Goal: Complete application form

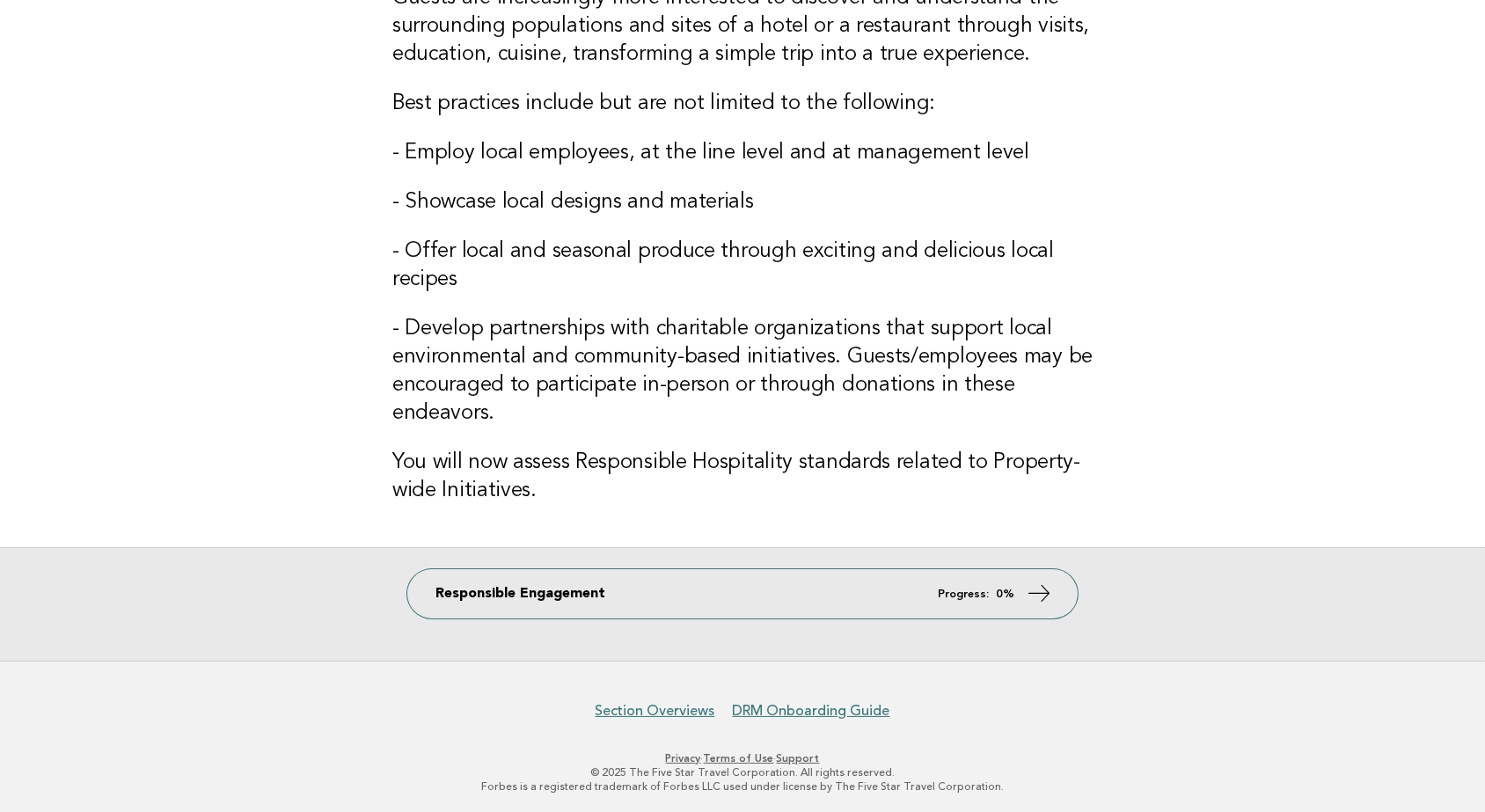
scroll to position [275, 0]
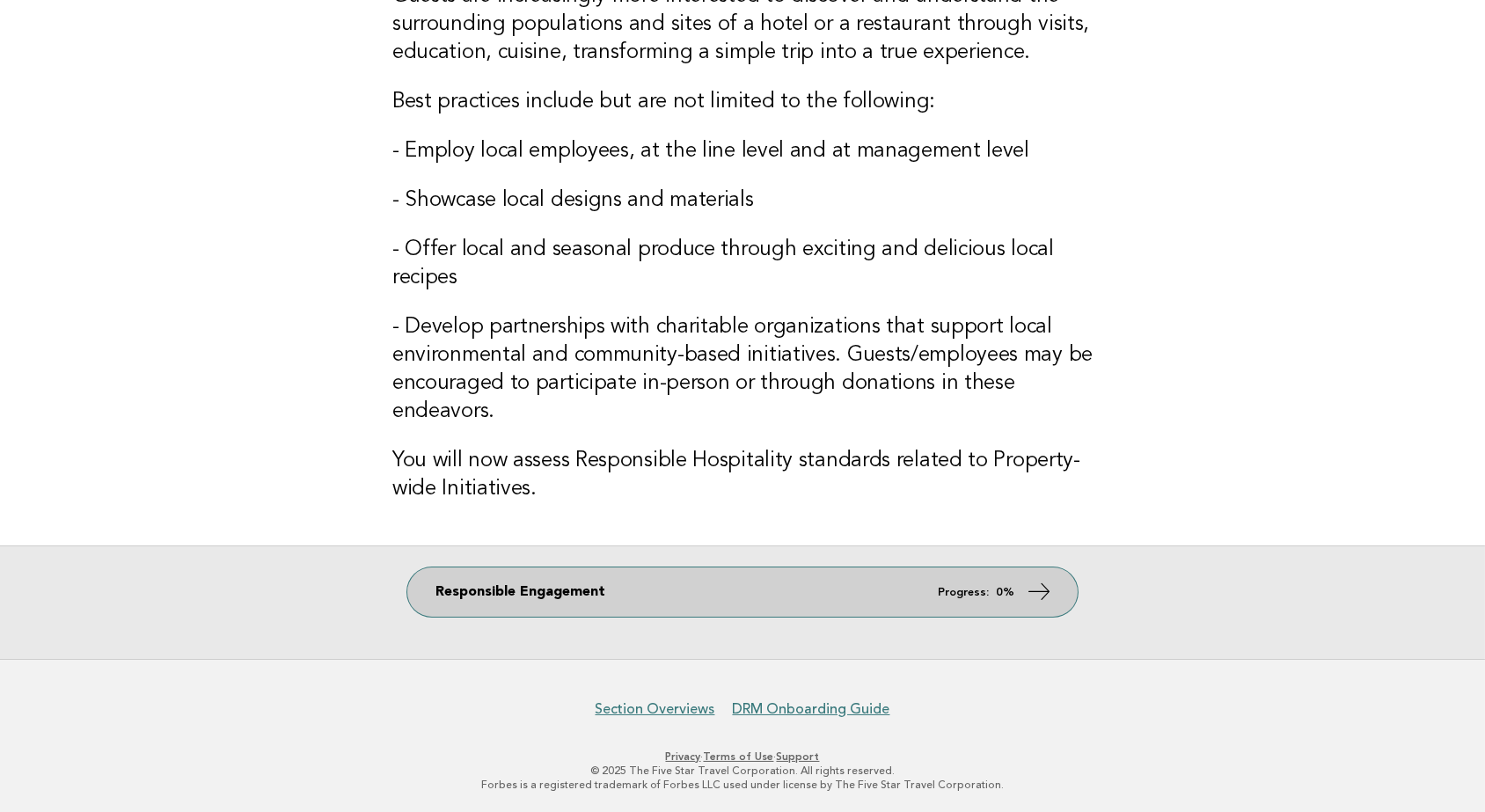
click at [1035, 593] on icon at bounding box center [1039, 591] width 26 height 26
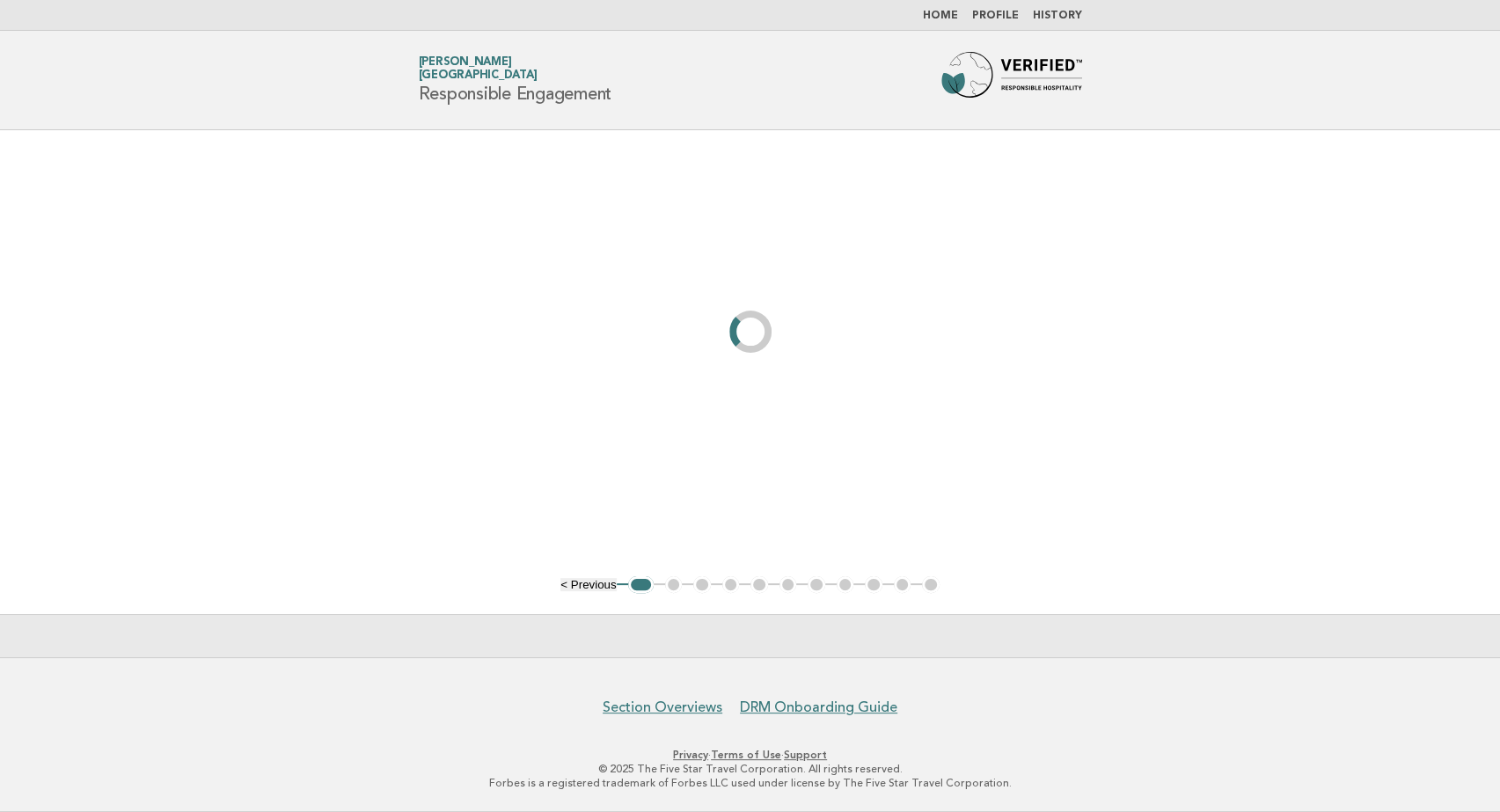
click at [975, 598] on main "< Previous 1 2 3 4 5 6 7 8 9 10 11" at bounding box center [750, 393] width 1500 height 527
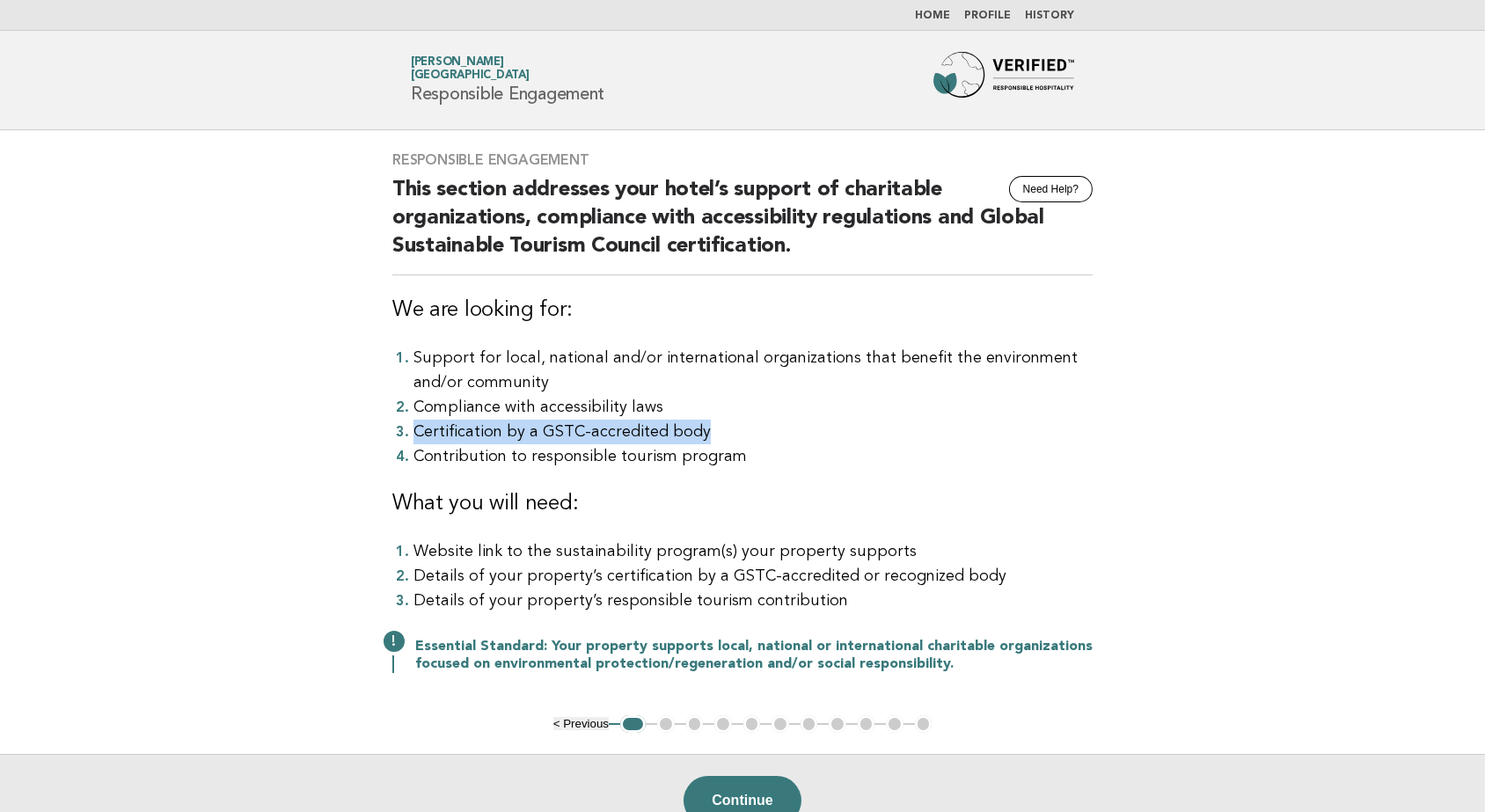
drag, startPoint x: 406, startPoint y: 430, endPoint x: 709, endPoint y: 432, distance: 303.0
click at [709, 432] on li "Certification by a GSTC-accredited body" at bounding box center [753, 432] width 680 height 25
drag, startPoint x: 709, startPoint y: 432, endPoint x: 654, endPoint y: 433, distance: 55.0
copy li "Certification by a GSTC-accredited body"
click at [289, 644] on main "Responsible Engagement Need Help? This section addresses your hotel’s support o…" at bounding box center [742, 487] width 1485 height 716
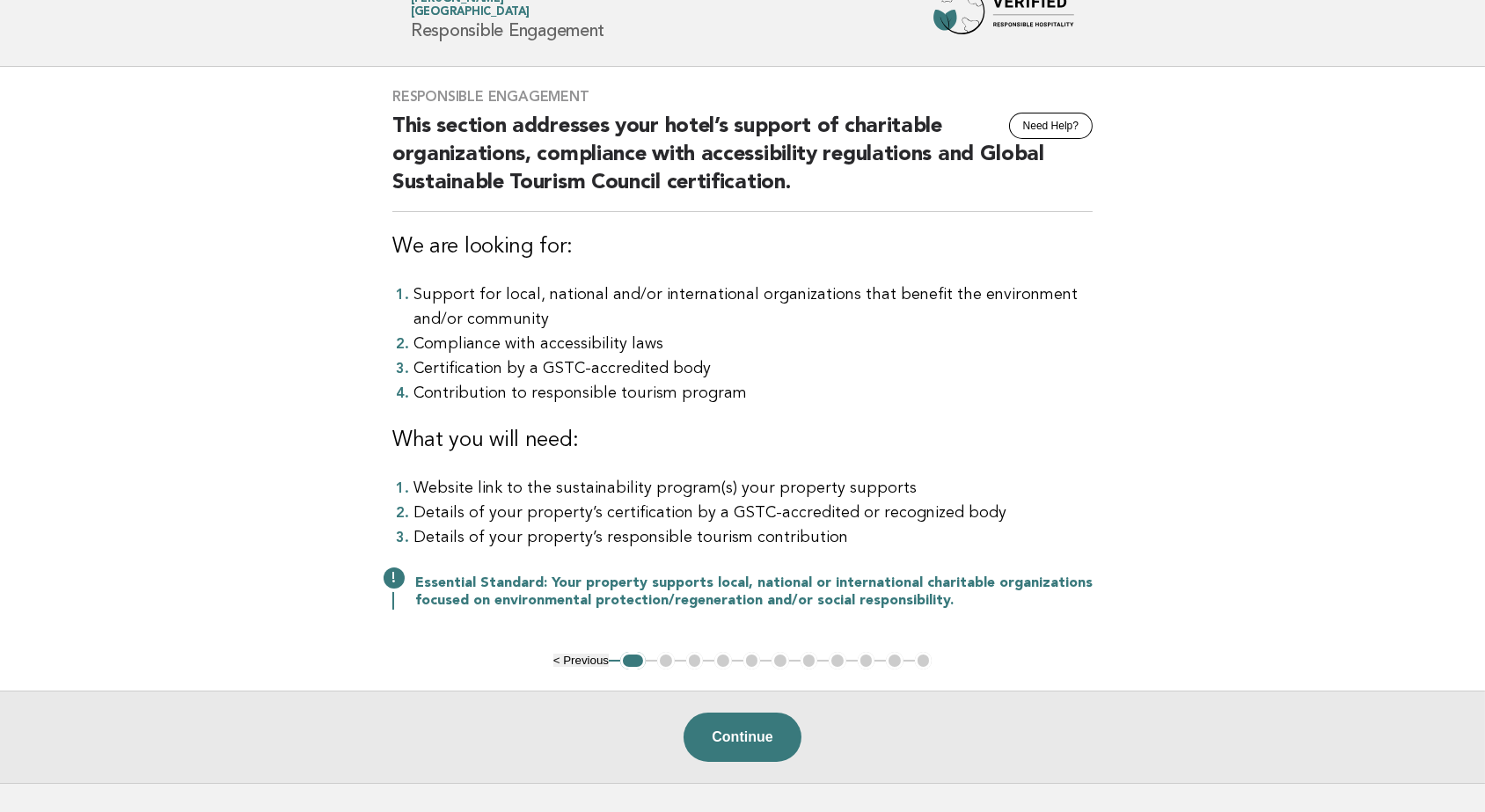
scroll to position [98, 0]
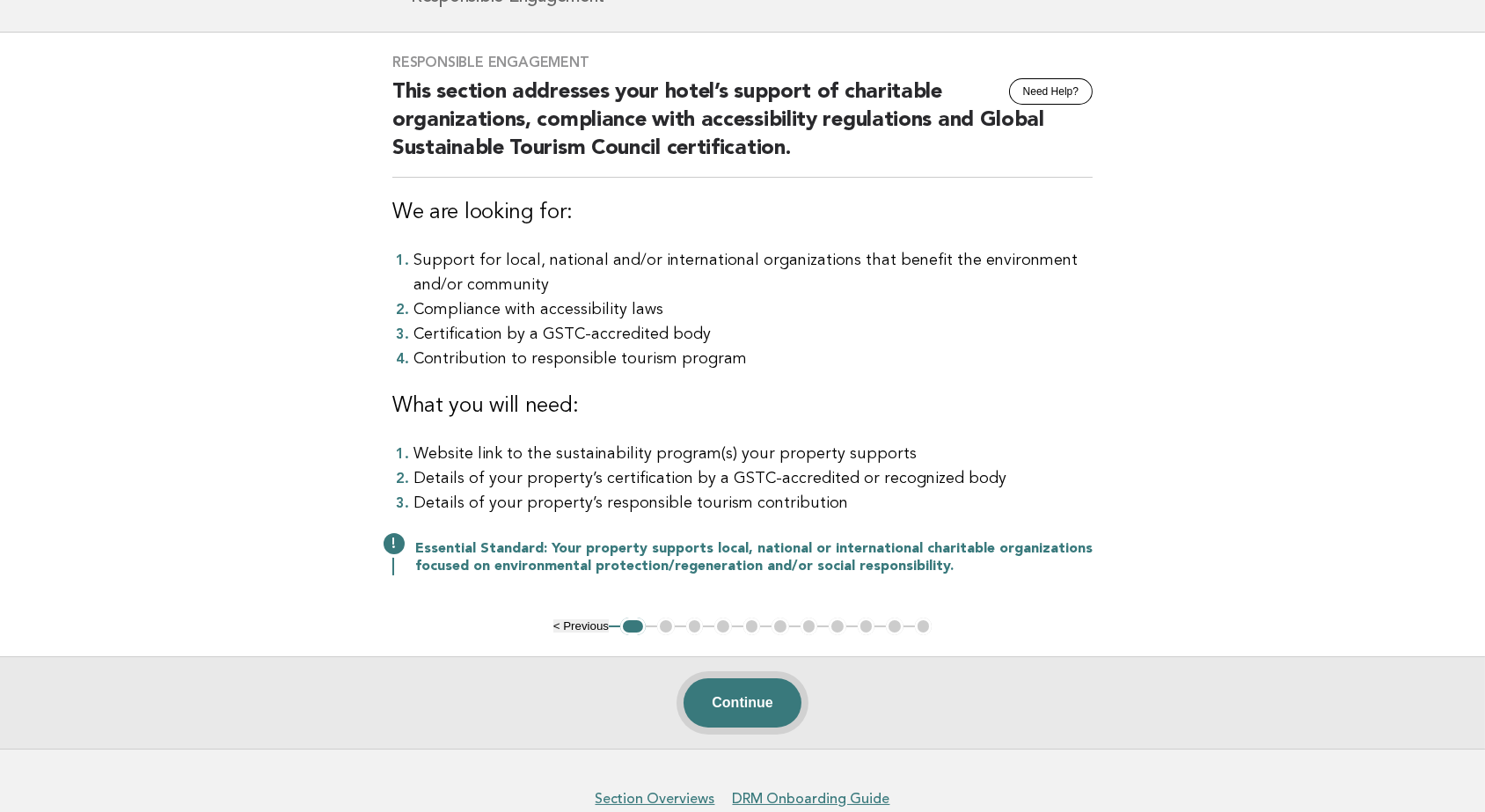
click at [755, 703] on button "Continue" at bounding box center [742, 702] width 117 height 49
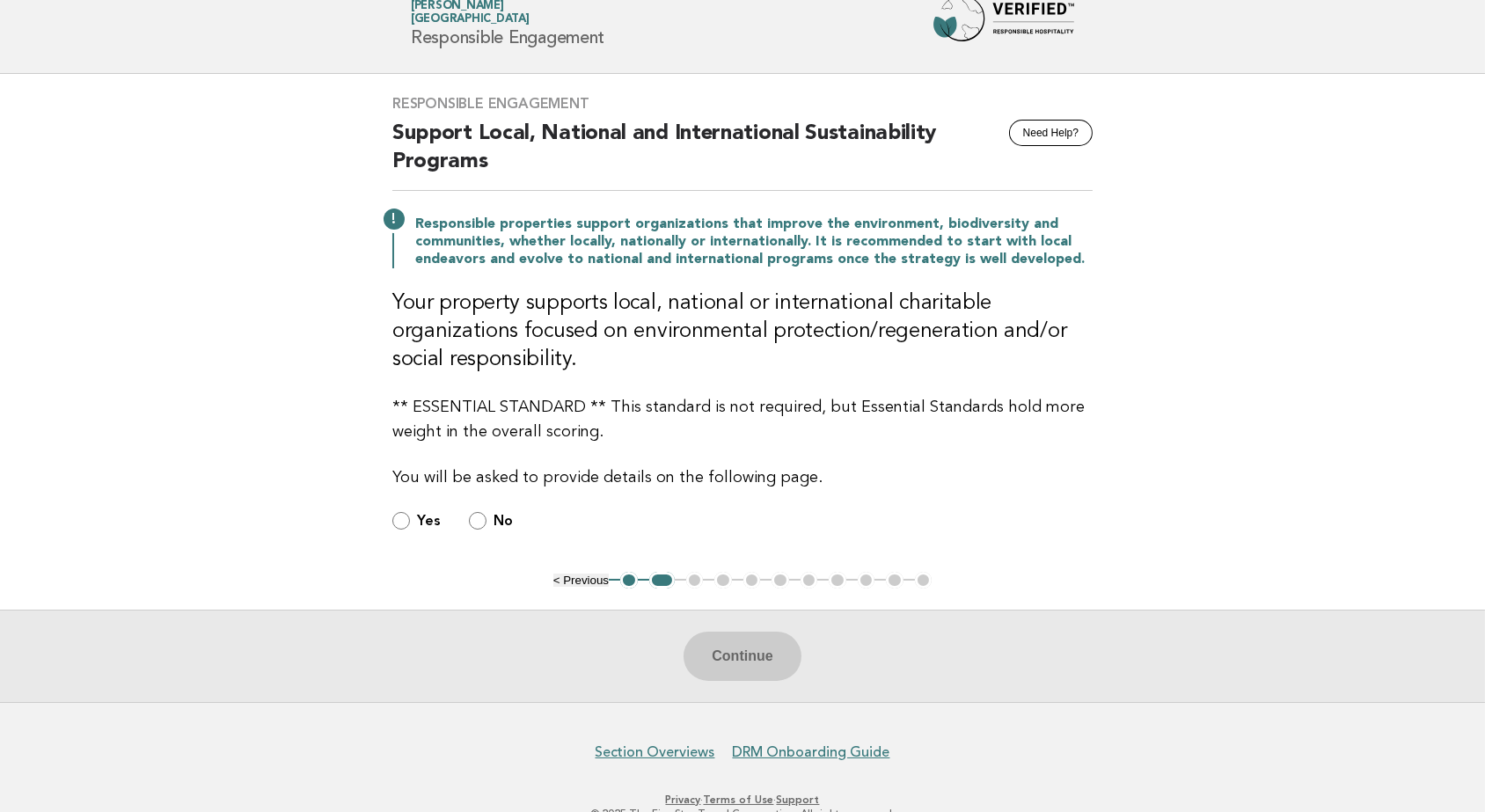
scroll to position [99, 0]
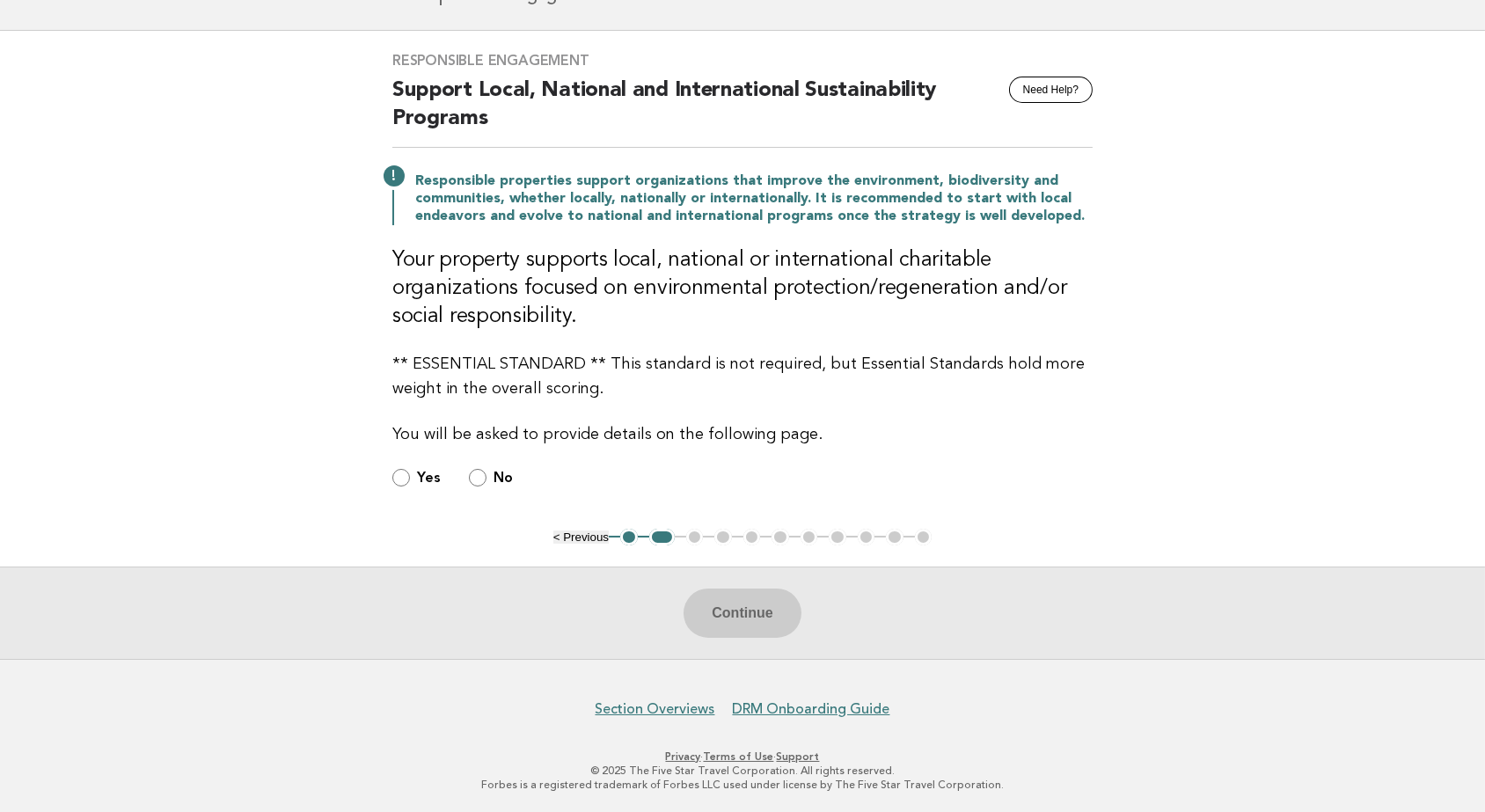
click at [771, 623] on div "Continue" at bounding box center [742, 613] width 1485 height 92
click at [746, 616] on div "Continue" at bounding box center [742, 613] width 1485 height 92
drag, startPoint x: 746, startPoint y: 616, endPoint x: 653, endPoint y: 620, distance: 93.1
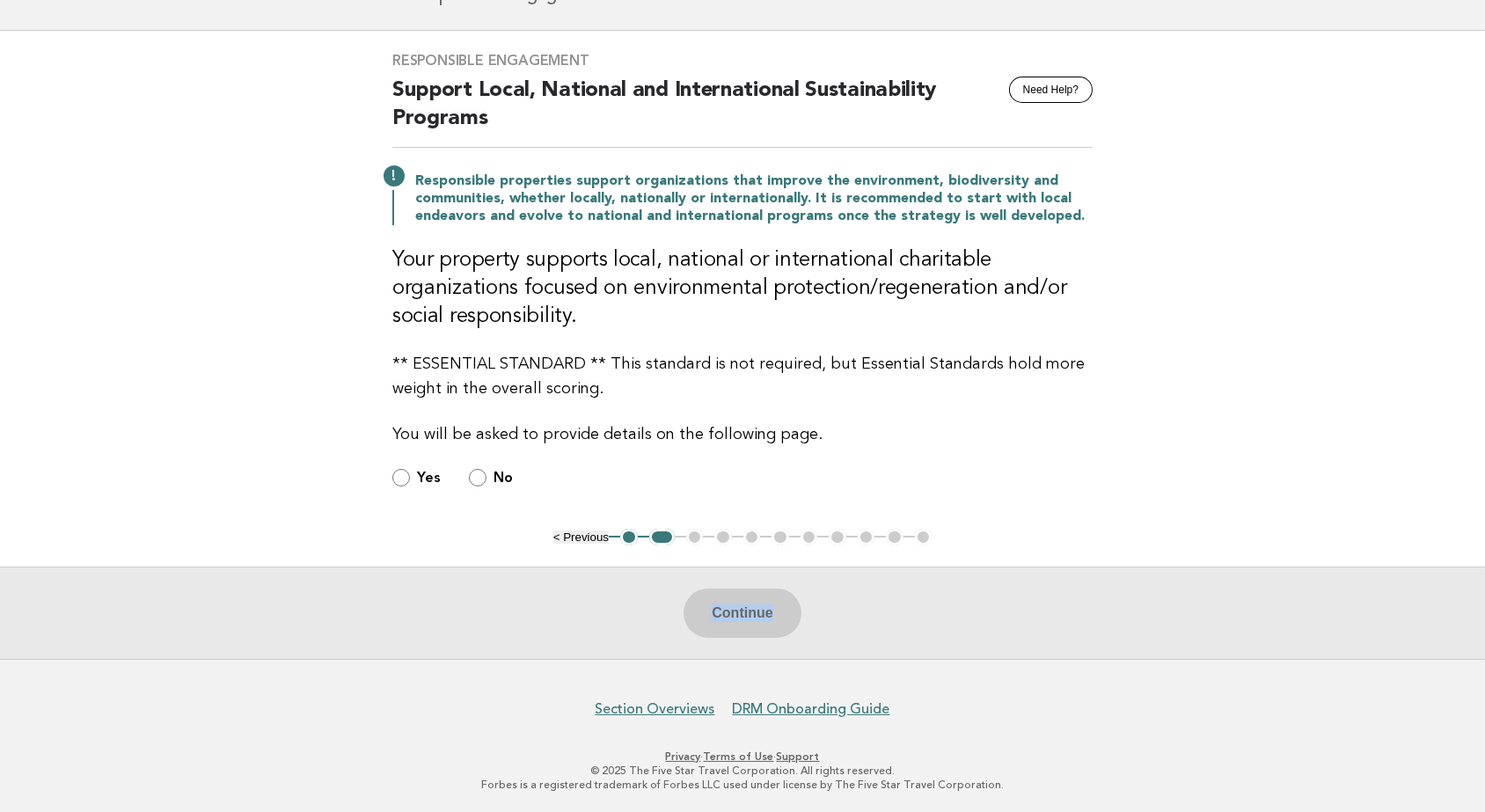
click at [653, 620] on div "Continue" at bounding box center [742, 613] width 1485 height 92
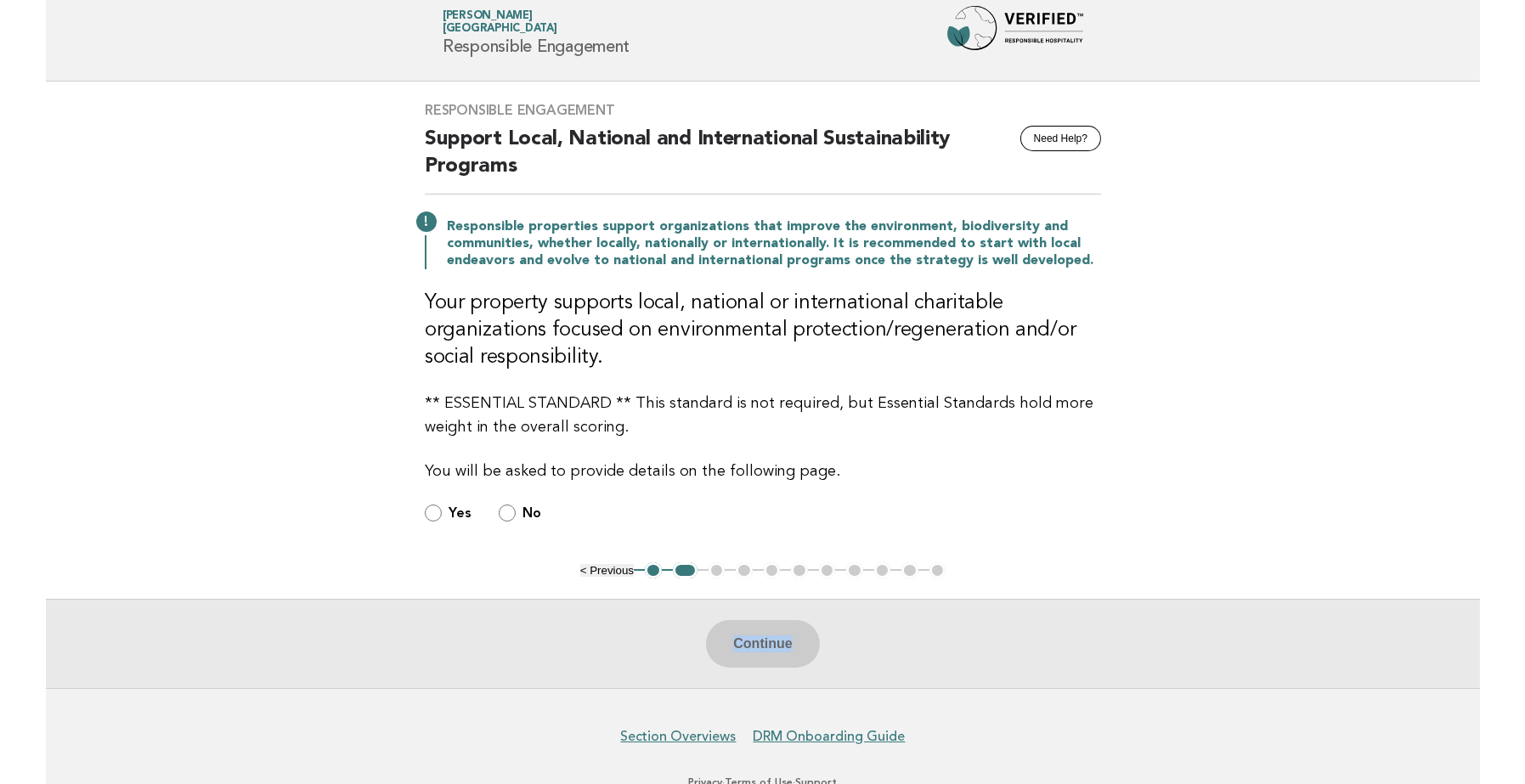
scroll to position [0, 0]
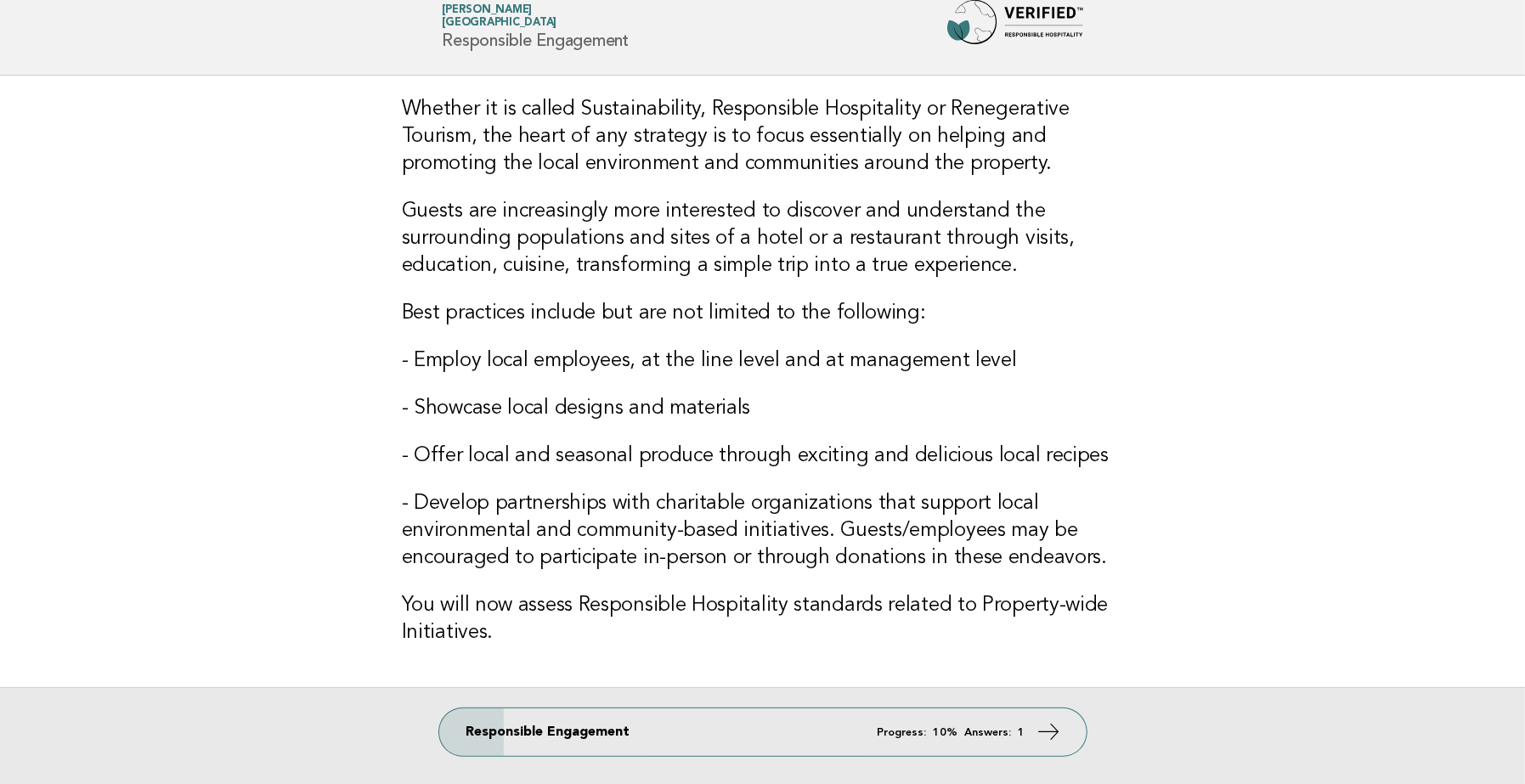
scroll to position [188, 0]
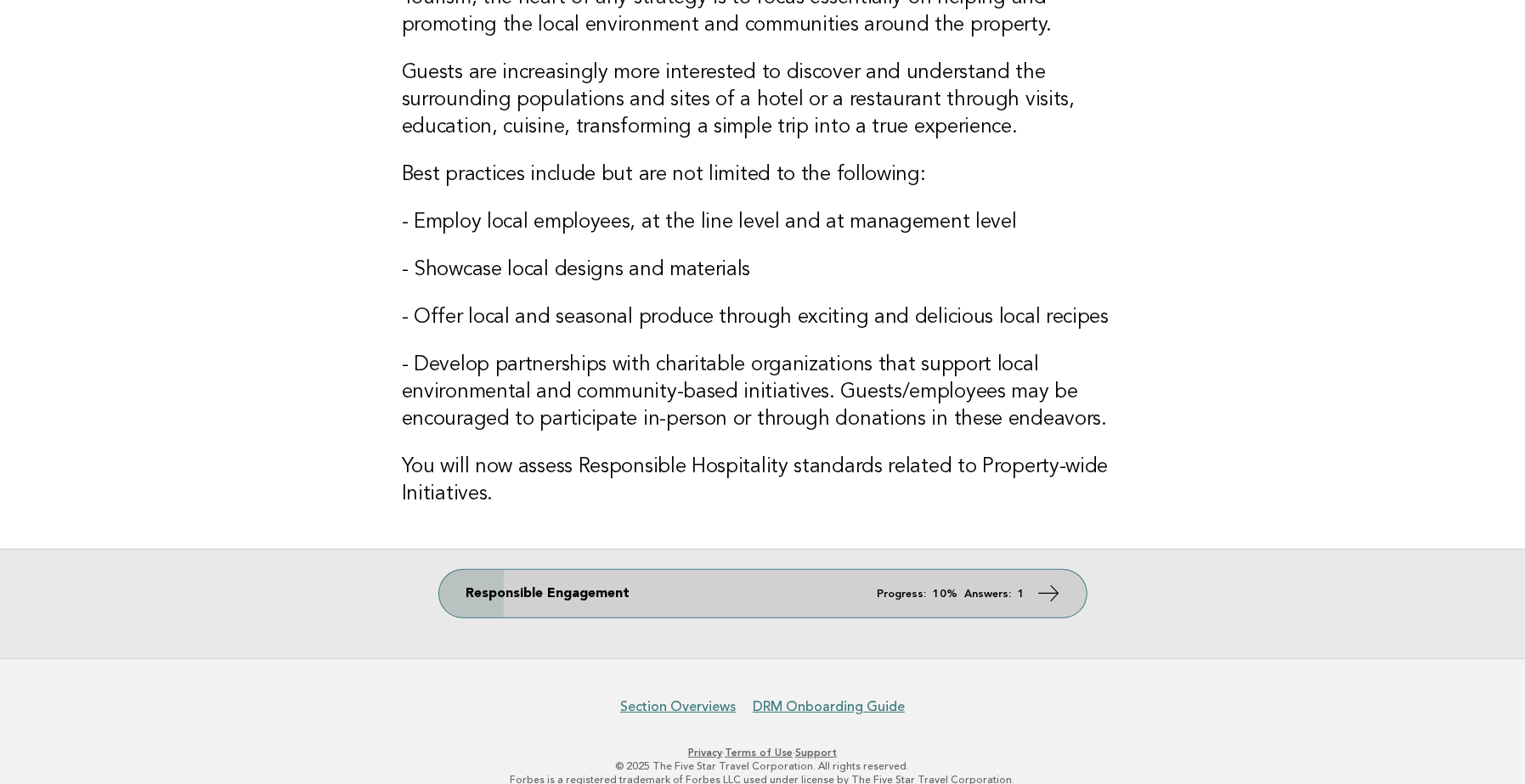
drag, startPoint x: 1050, startPoint y: 599, endPoint x: 1053, endPoint y: 609, distance: 10.4
click at [1050, 598] on icon at bounding box center [1049, 593] width 25 height 25
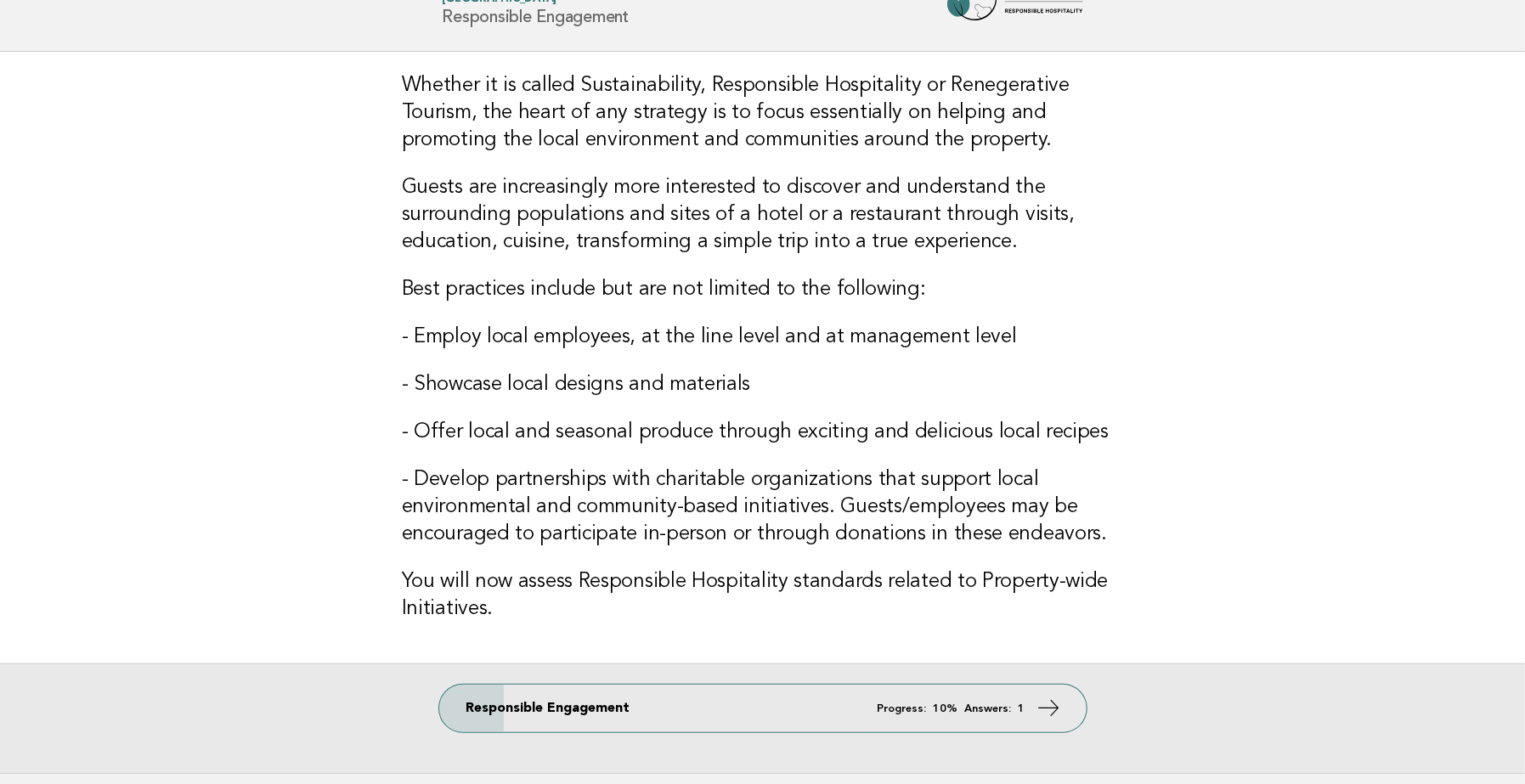
scroll to position [116, 0]
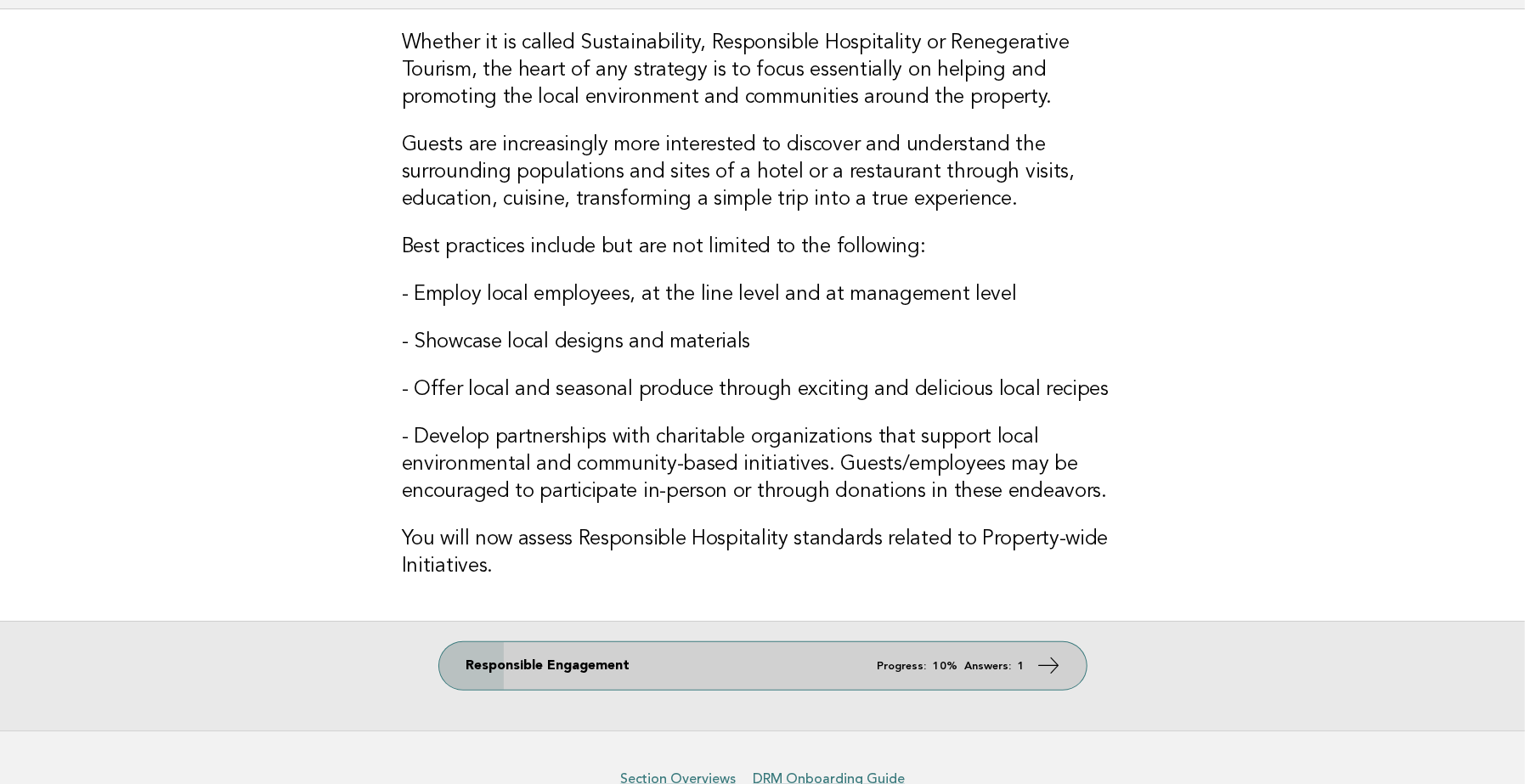
click at [1046, 667] on icon at bounding box center [1049, 665] width 25 height 25
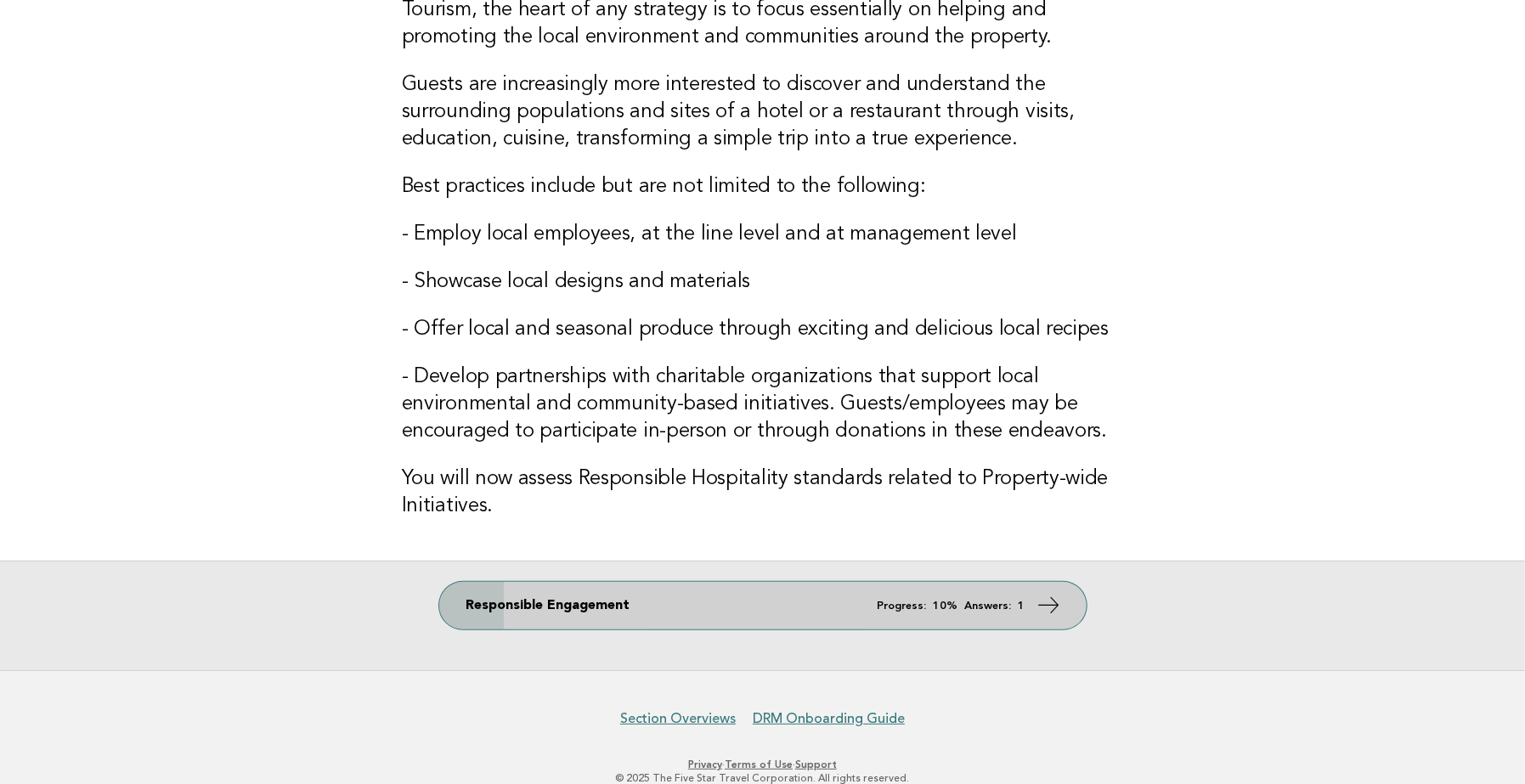
scroll to position [211, 0]
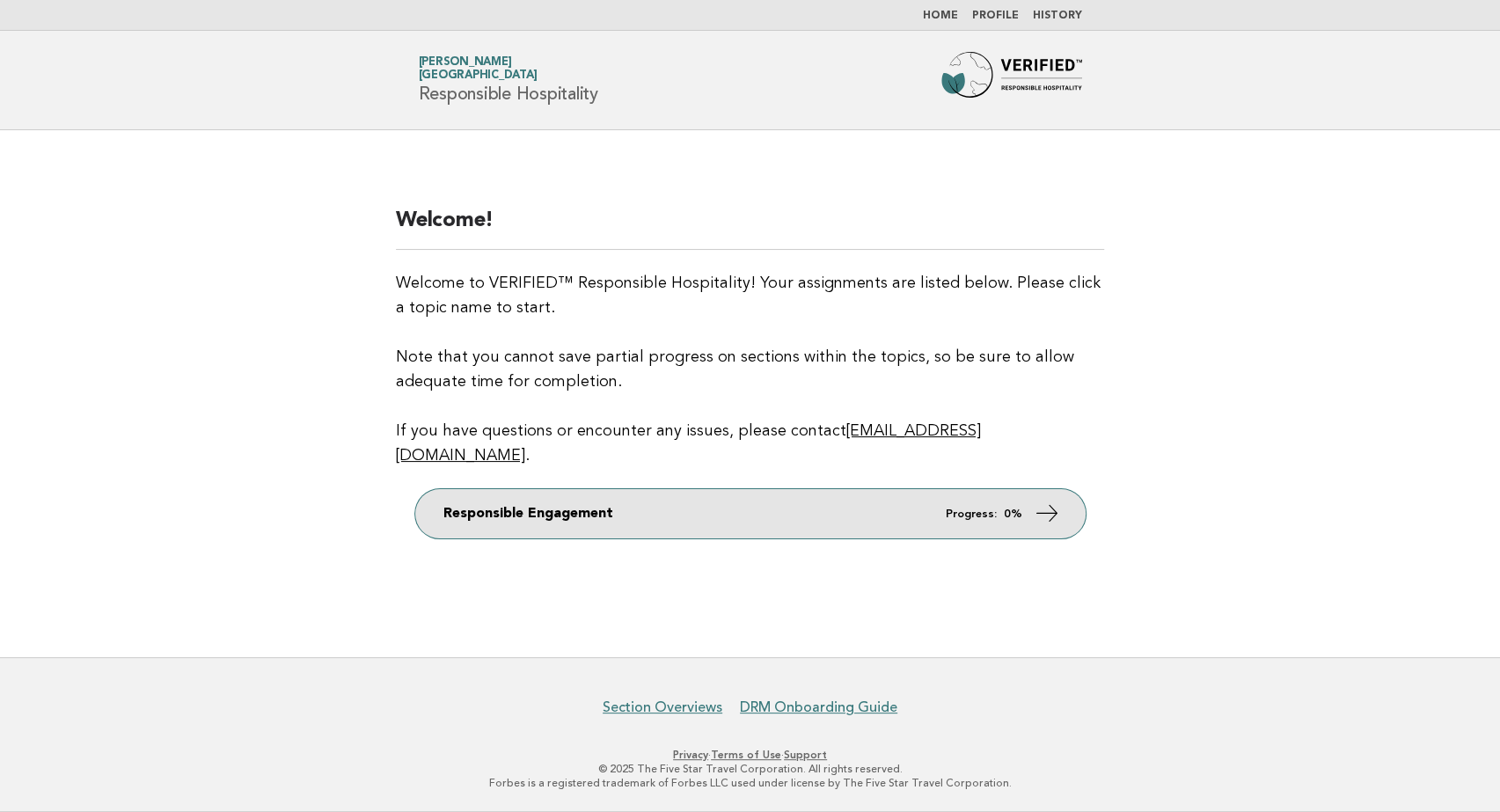
click at [1050, 501] on icon at bounding box center [1046, 513] width 26 height 26
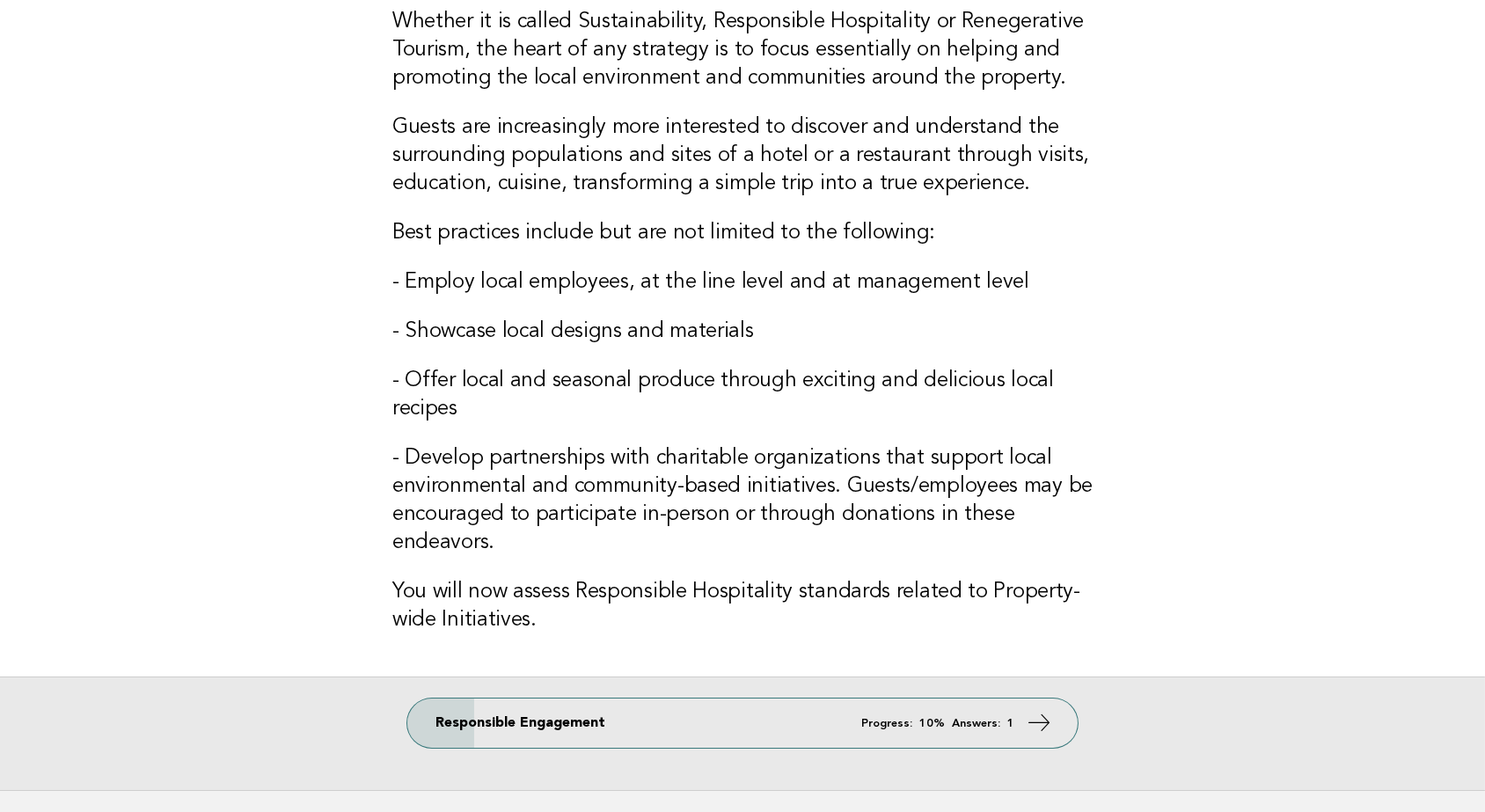
scroll to position [275, 0]
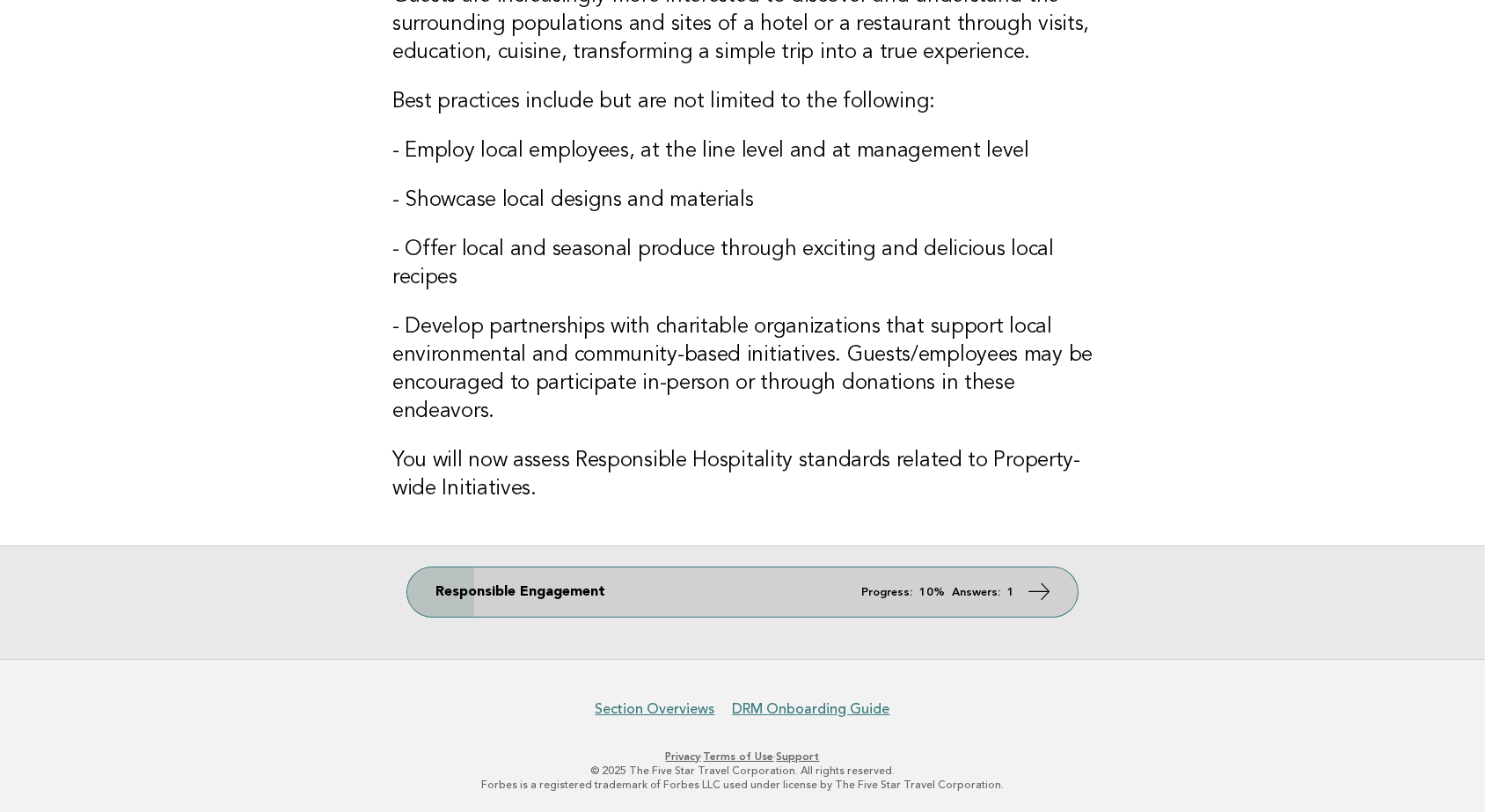
click at [1035, 588] on icon at bounding box center [1039, 591] width 26 height 26
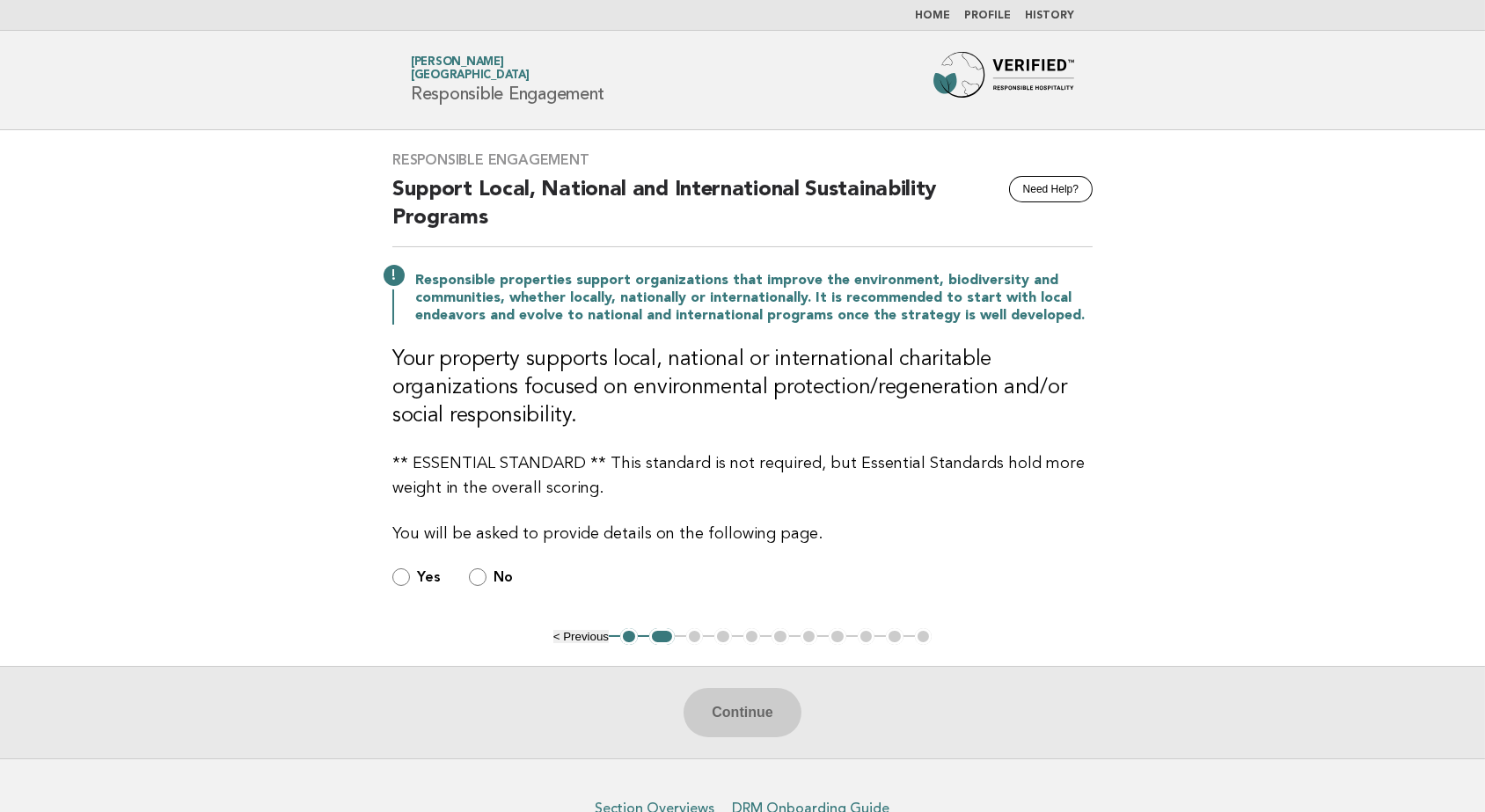
click at [660, 641] on button "2" at bounding box center [662, 637] width 26 height 17
click at [628, 641] on button "1" at bounding box center [629, 637] width 17 height 17
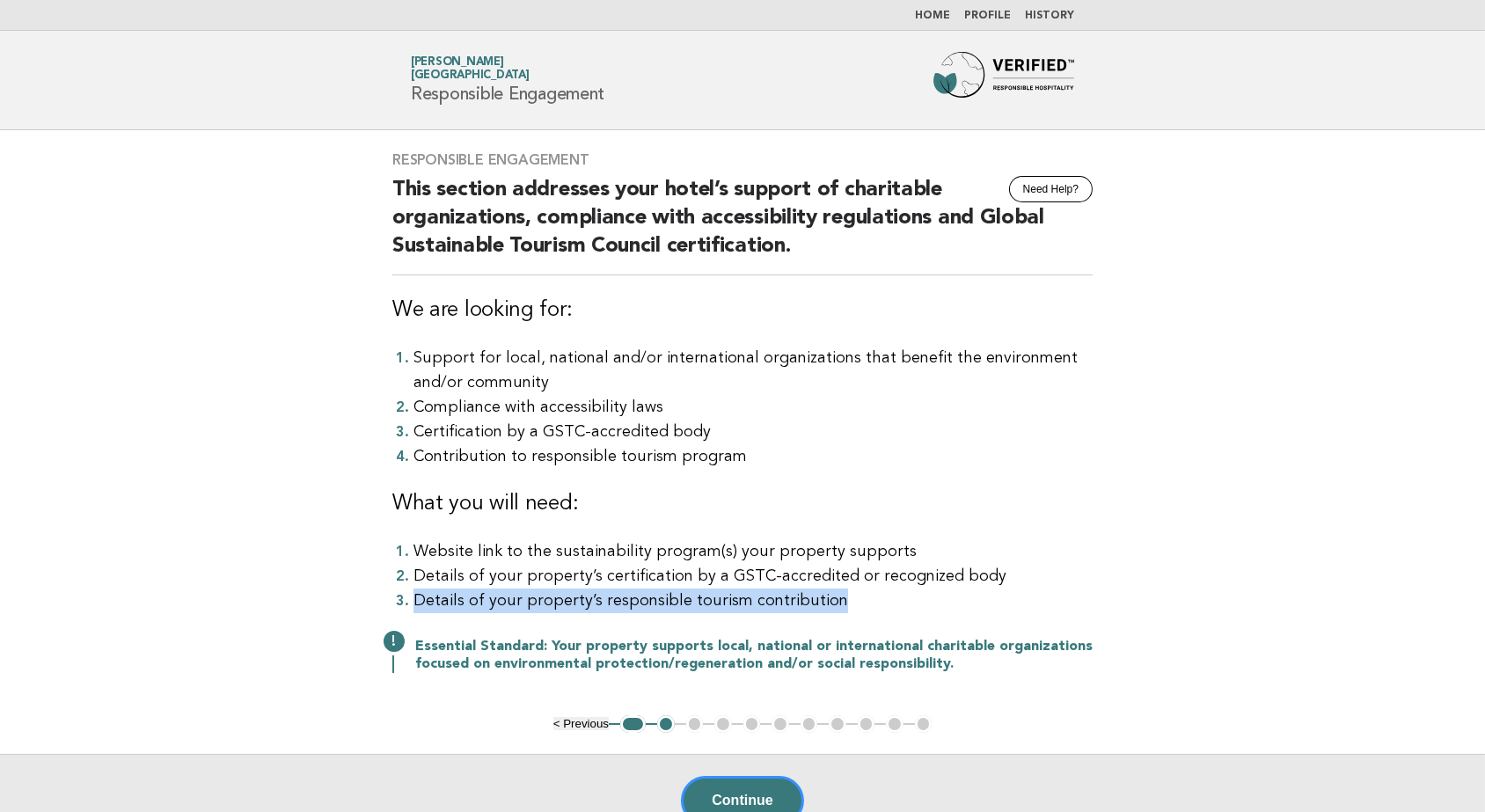
drag, startPoint x: 411, startPoint y: 598, endPoint x: 836, endPoint y: 600, distance: 425.0
click at [836, 600] on li "Details of your property’s responsible tourism contribution" at bounding box center [753, 601] width 680 height 25
copy li "Details of your property’s responsible tourism contribution"
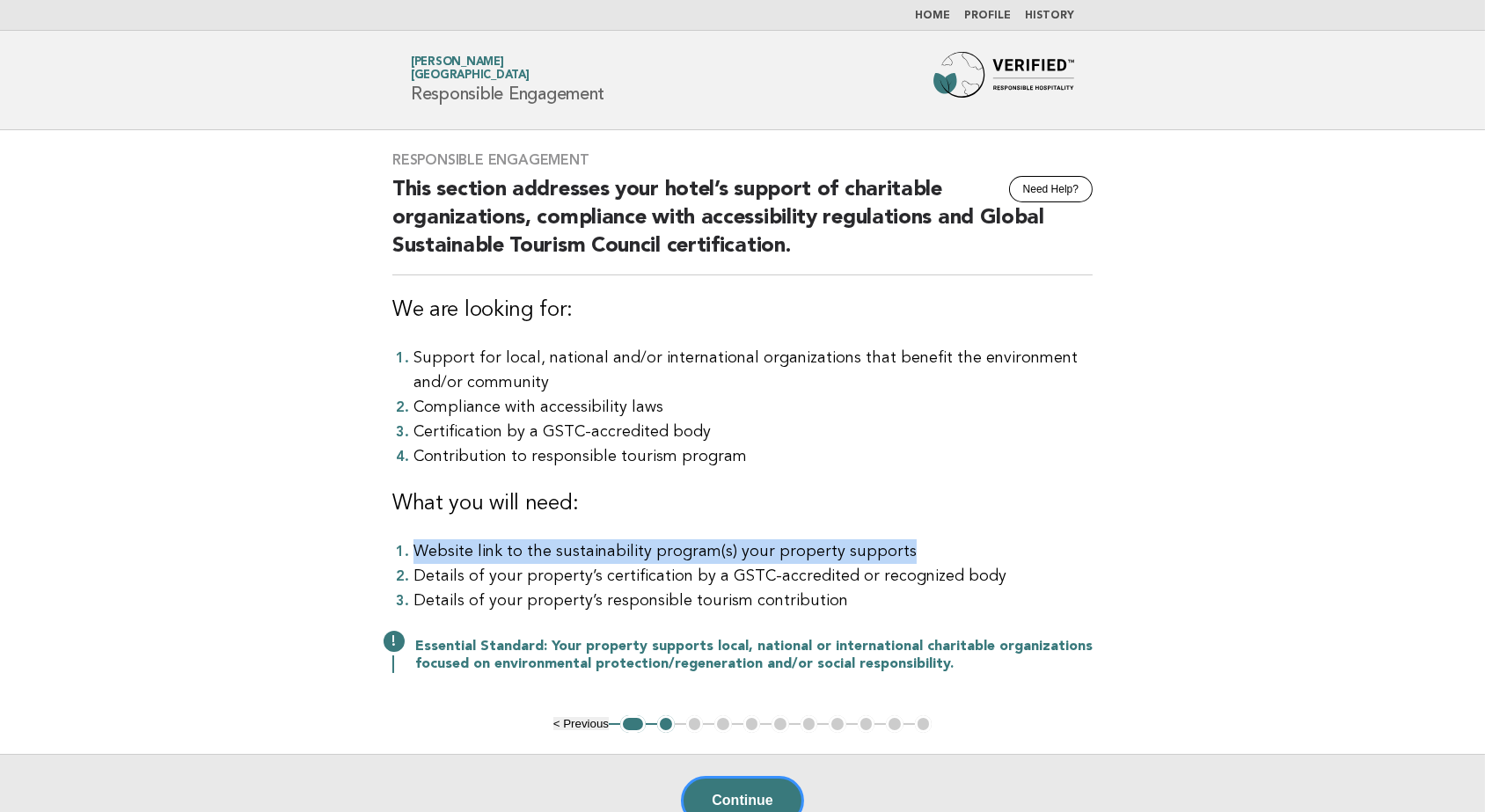
drag, startPoint x: 411, startPoint y: 547, endPoint x: 885, endPoint y: 545, distance: 474.0
click at [885, 545] on li "Website link to the sustainability program(s) your property supports" at bounding box center [753, 552] width 680 height 25
drag, startPoint x: 885, startPoint y: 545, endPoint x: 874, endPoint y: 548, distance: 11.4
copy li "Website link to the sustainability program(s) your property supports"
